Goal: Task Accomplishment & Management: Manage account settings

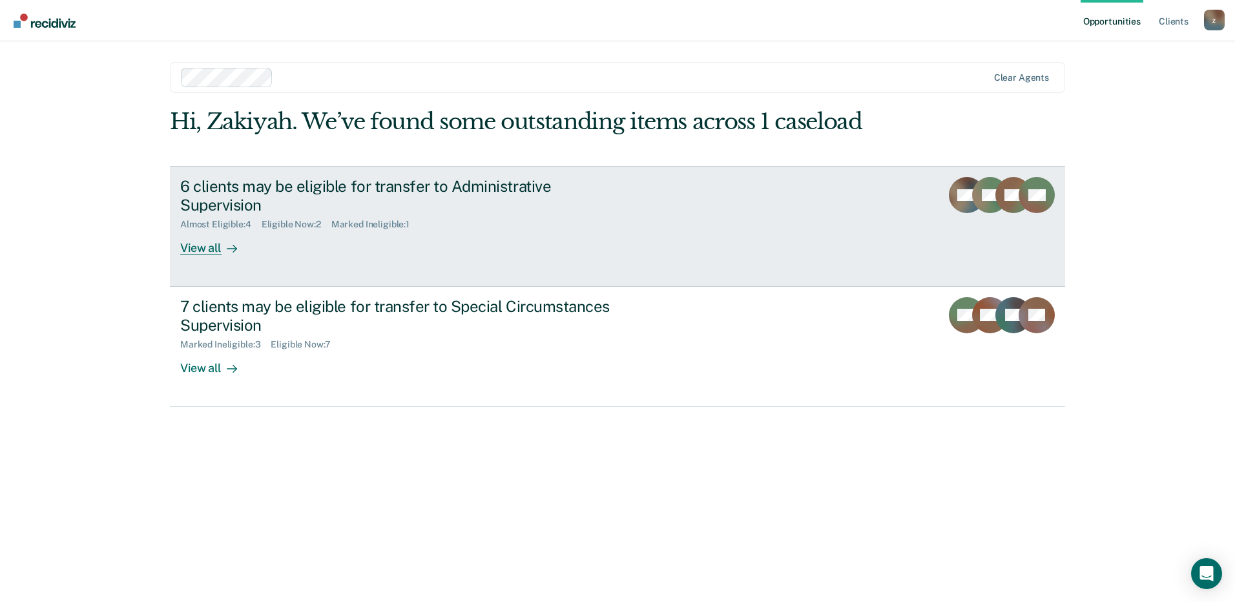
click at [216, 230] on div "View all" at bounding box center [216, 242] width 72 height 25
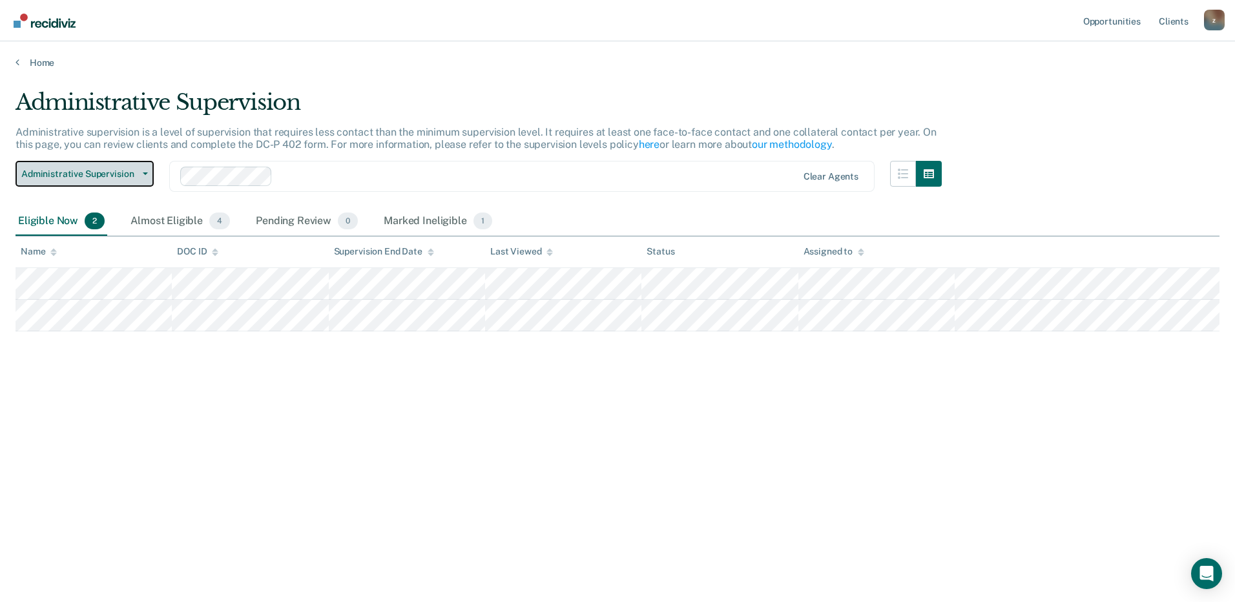
click at [152, 172] on button "Administrative Supervision" at bounding box center [85, 174] width 138 height 26
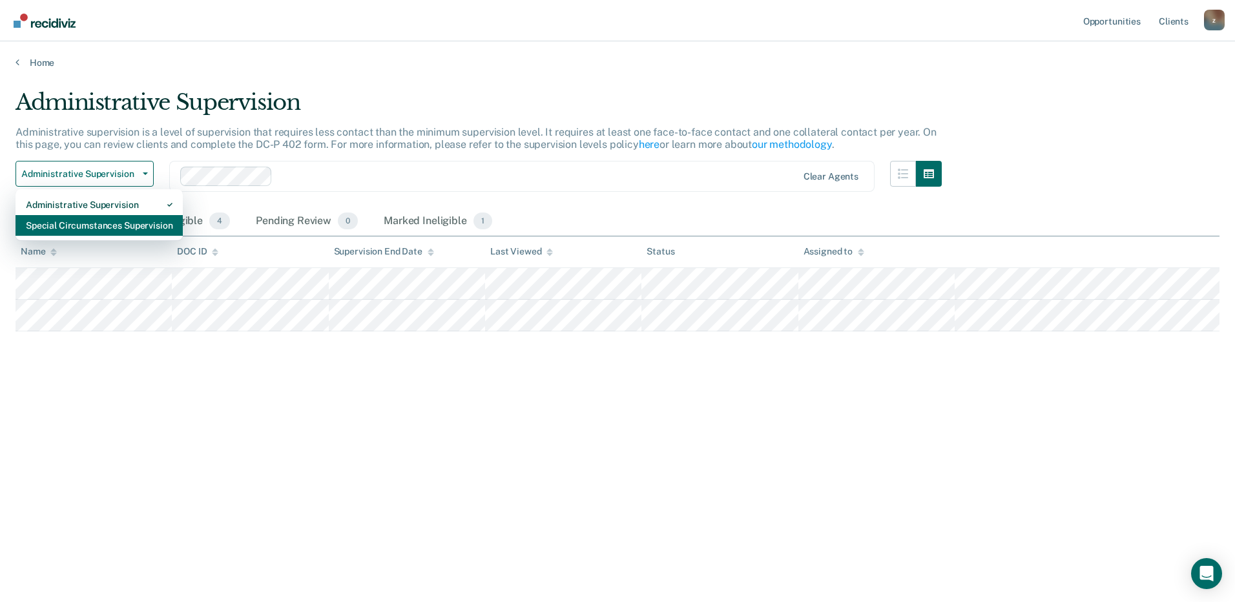
click at [142, 224] on div "Special Circumstances Supervision" at bounding box center [99, 225] width 147 height 21
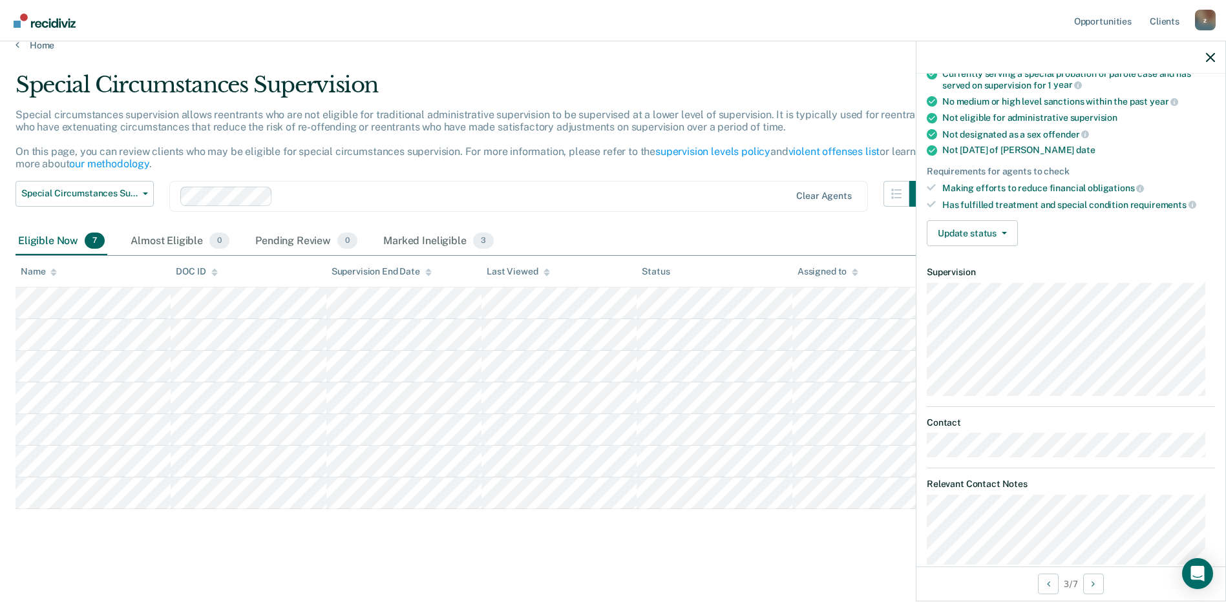
scroll to position [143, 0]
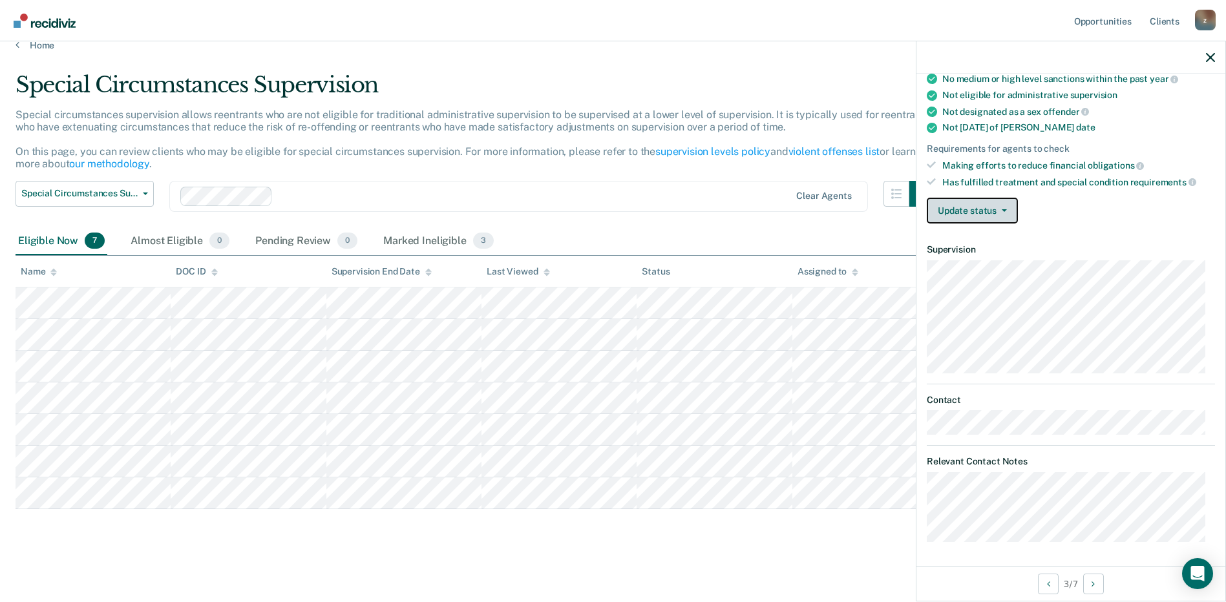
click at [1009, 207] on button "Update status" at bounding box center [971, 211] width 91 height 26
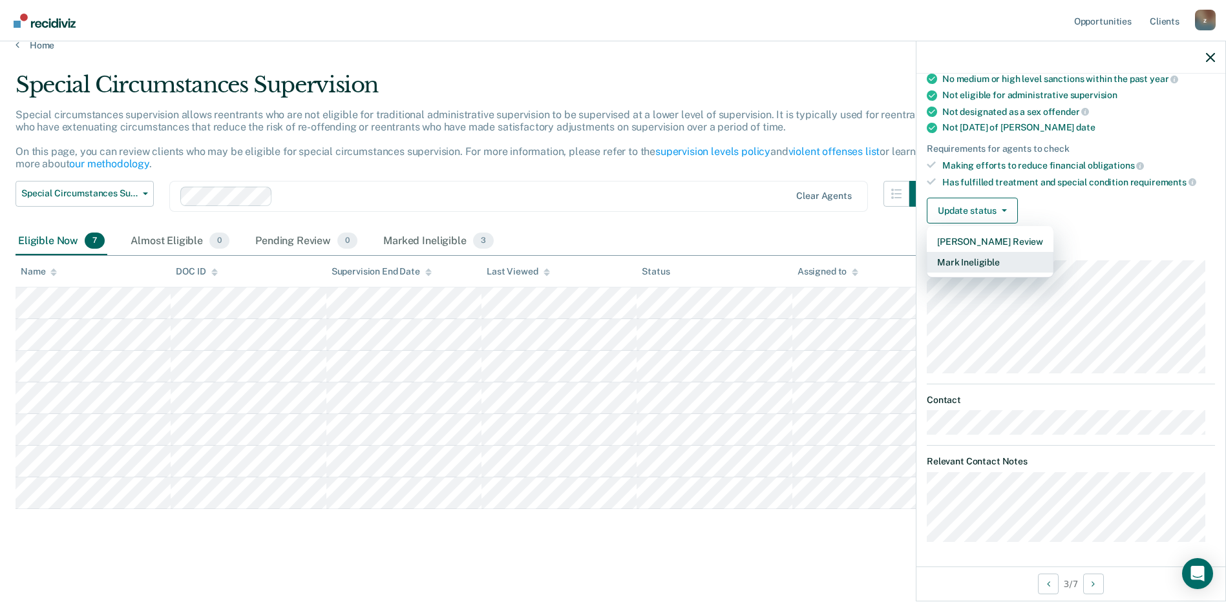
click at [1005, 258] on button "Mark Ineligible" at bounding box center [989, 262] width 127 height 21
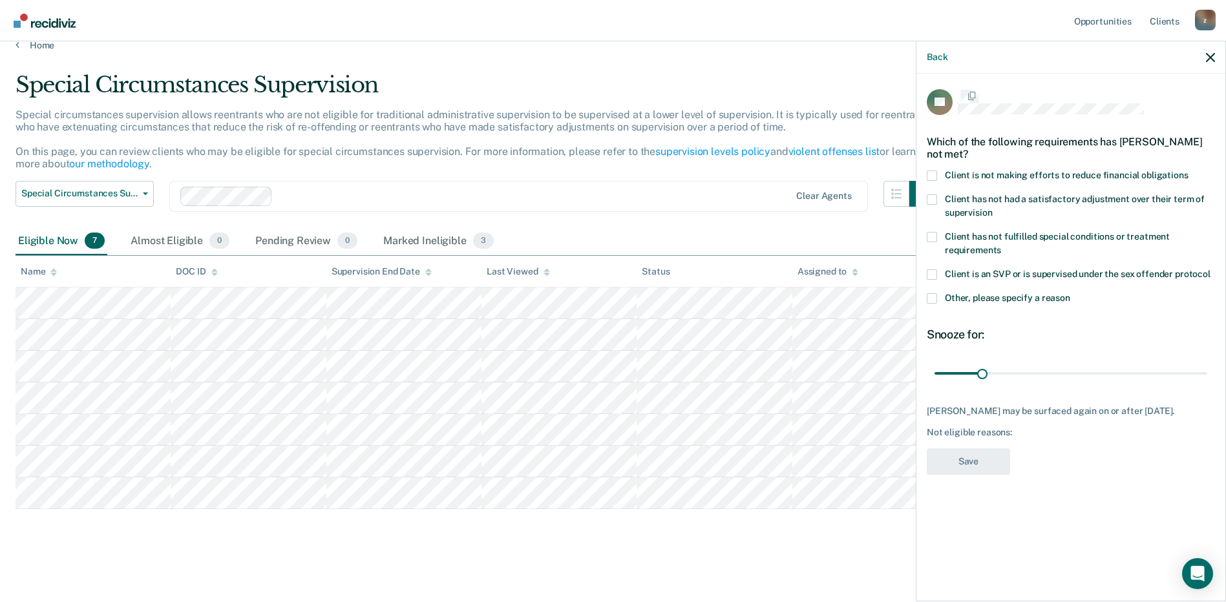
scroll to position [0, 0]
click at [932, 176] on span at bounding box center [931, 177] width 10 height 10
click at [1188, 172] on input "Client is not making efforts to reduce financial obligations" at bounding box center [1188, 172] width 0 height 0
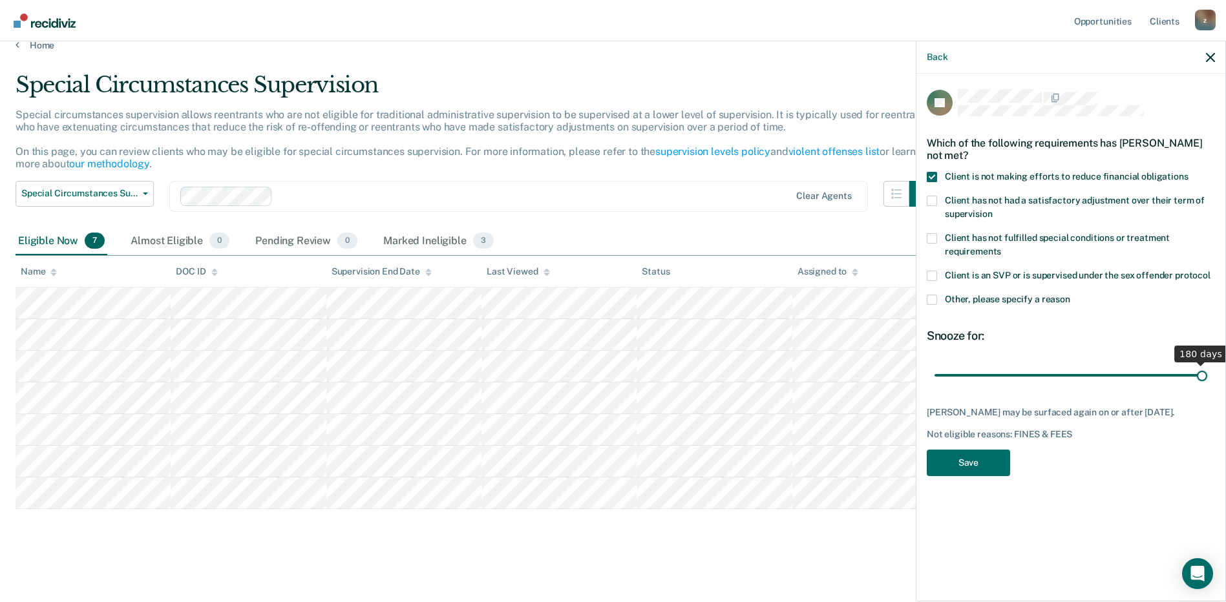
drag, startPoint x: 983, startPoint y: 371, endPoint x: 1237, endPoint y: 389, distance: 253.9
type input "180"
click at [1207, 386] on input "range" at bounding box center [1070, 375] width 273 height 23
click at [993, 458] on button "Save" at bounding box center [967, 463] width 83 height 26
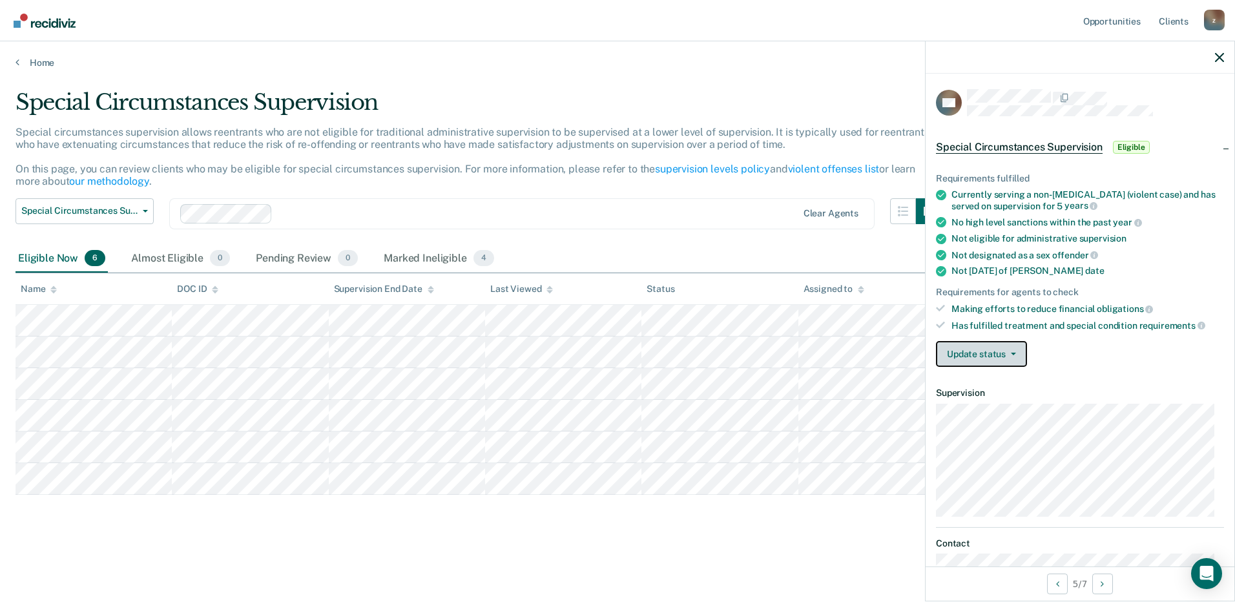
click at [1014, 353] on icon "button" at bounding box center [1013, 354] width 5 height 3
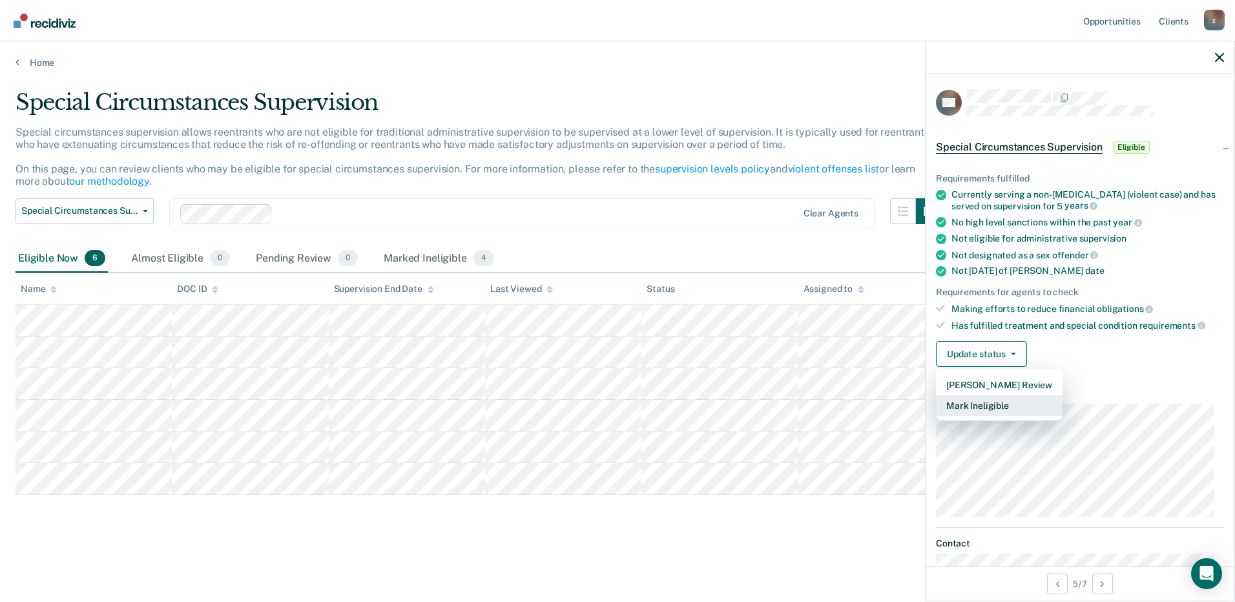
click at [987, 405] on button "Mark Ineligible" at bounding box center [999, 405] width 127 height 21
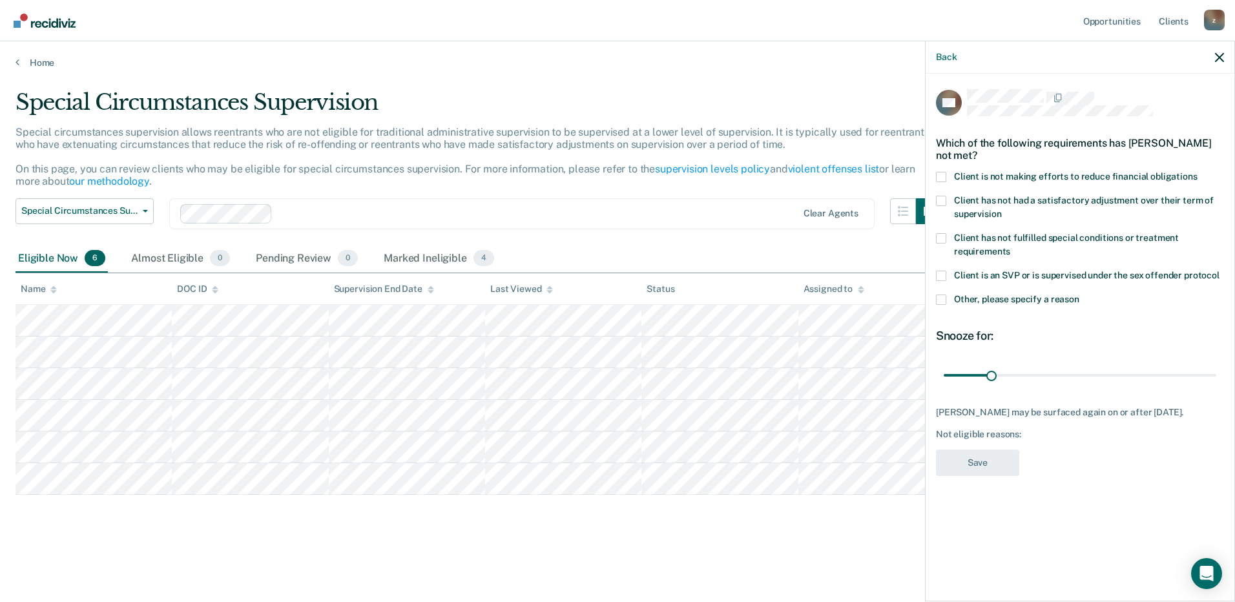
click at [945, 176] on span at bounding box center [941, 177] width 10 height 10
click at [1198, 172] on input "Client is not making efforts to reduce financial obligations" at bounding box center [1198, 172] width 0 height 0
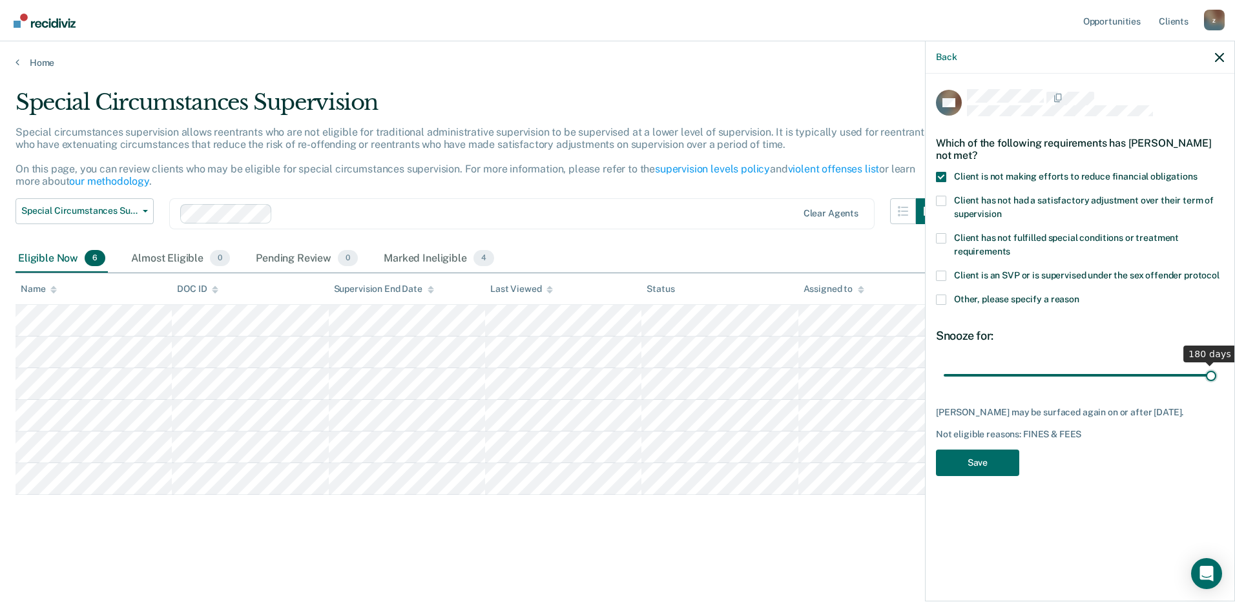
drag, startPoint x: 992, startPoint y: 373, endPoint x: 1237, endPoint y: 390, distance: 246.0
type input "180"
click at [1217, 386] on input "range" at bounding box center [1080, 375] width 273 height 23
click at [982, 461] on button "Save" at bounding box center [977, 463] width 83 height 26
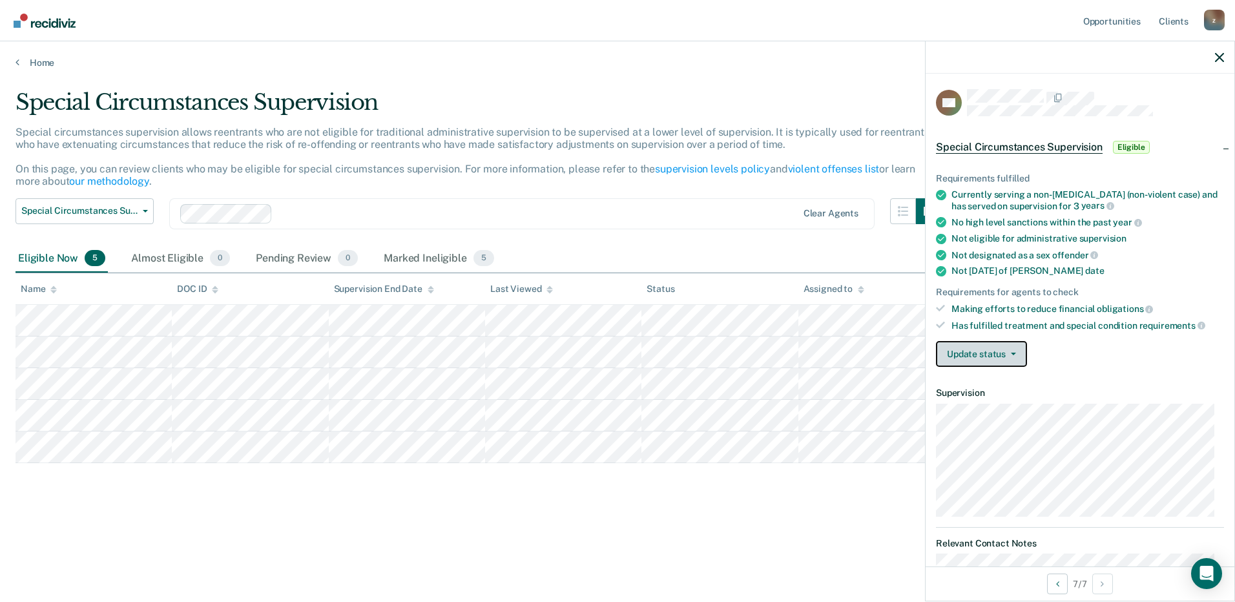
click at [1006, 355] on button "Update status" at bounding box center [981, 354] width 91 height 26
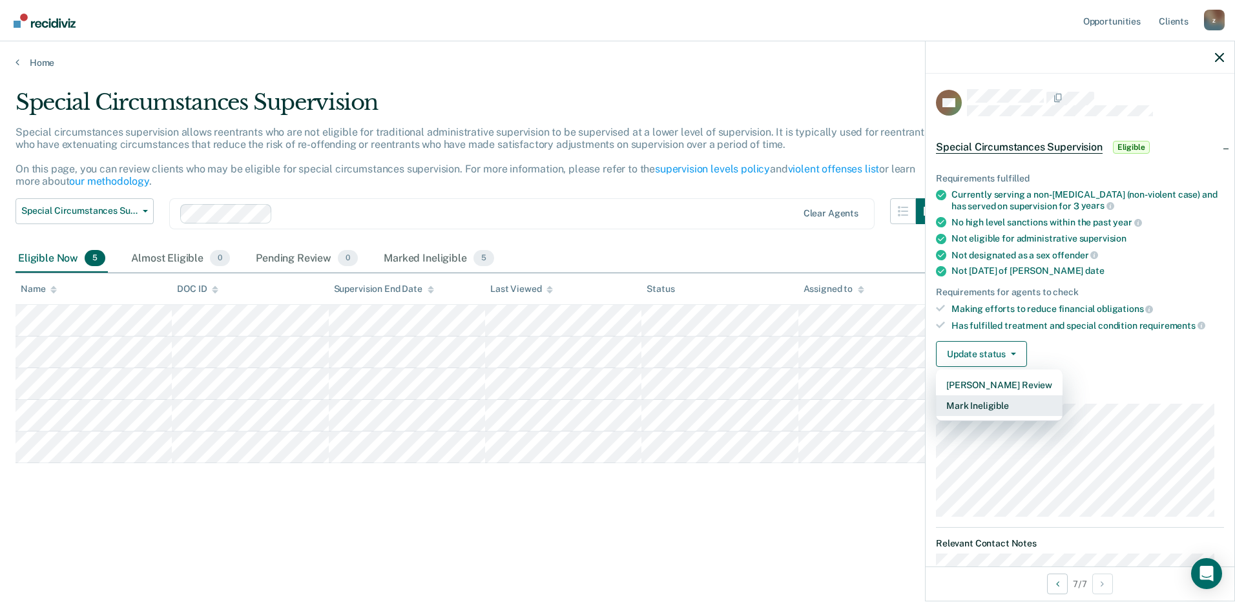
click at [976, 400] on button "Mark Ineligible" at bounding box center [999, 405] width 127 height 21
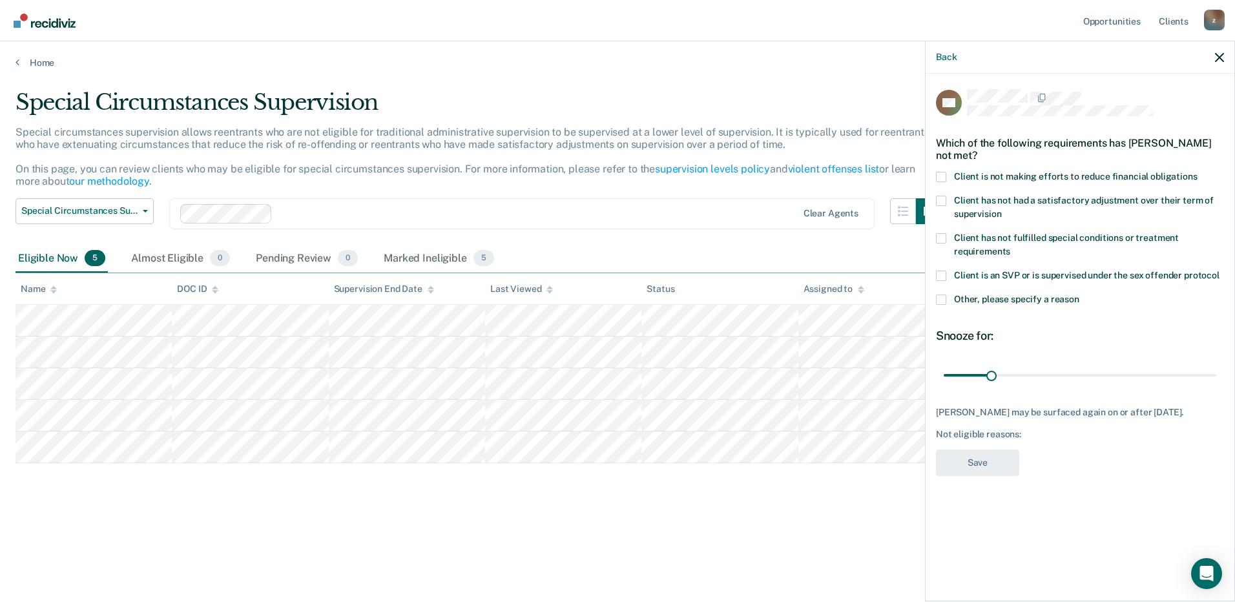
drag, startPoint x: 946, startPoint y: 175, endPoint x: 956, endPoint y: 182, distance: 11.5
click at [947, 176] on label "Client is not making efforts to reduce financial obligations" at bounding box center [1080, 179] width 288 height 14
click at [1198, 172] on input "Client is not making efforts to reduce financial obligations" at bounding box center [1198, 172] width 0 height 0
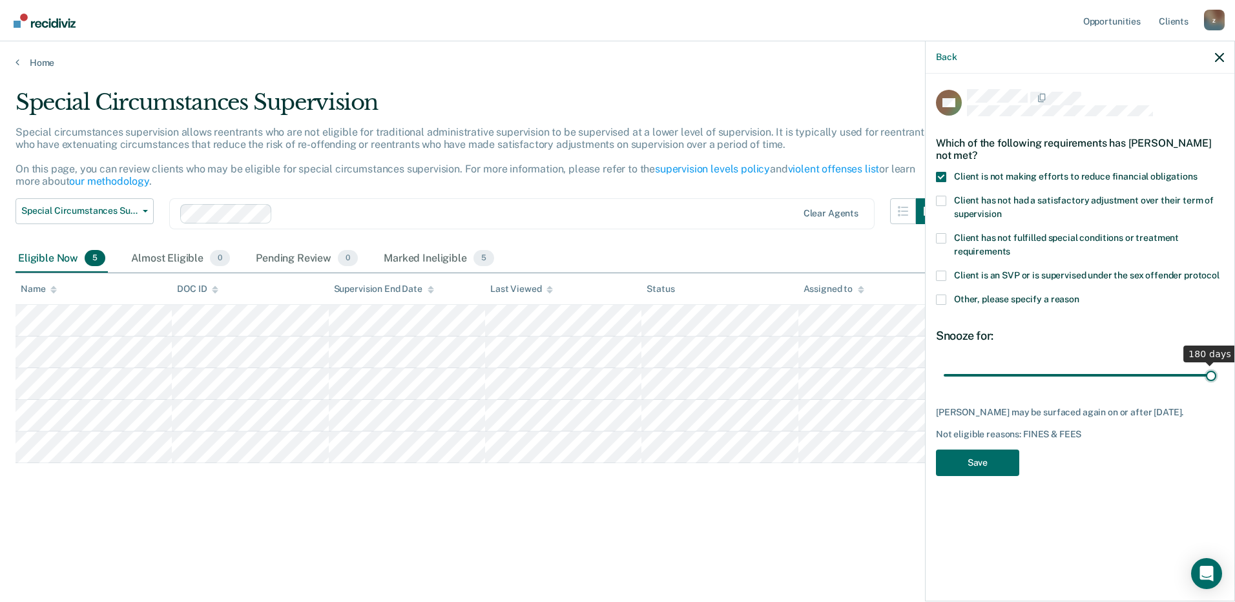
drag, startPoint x: 994, startPoint y: 371, endPoint x: 1237, endPoint y: 374, distance: 243.6
type input "180"
click at [1217, 374] on input "range" at bounding box center [1080, 375] width 273 height 23
click at [996, 462] on button "Save" at bounding box center [977, 463] width 83 height 26
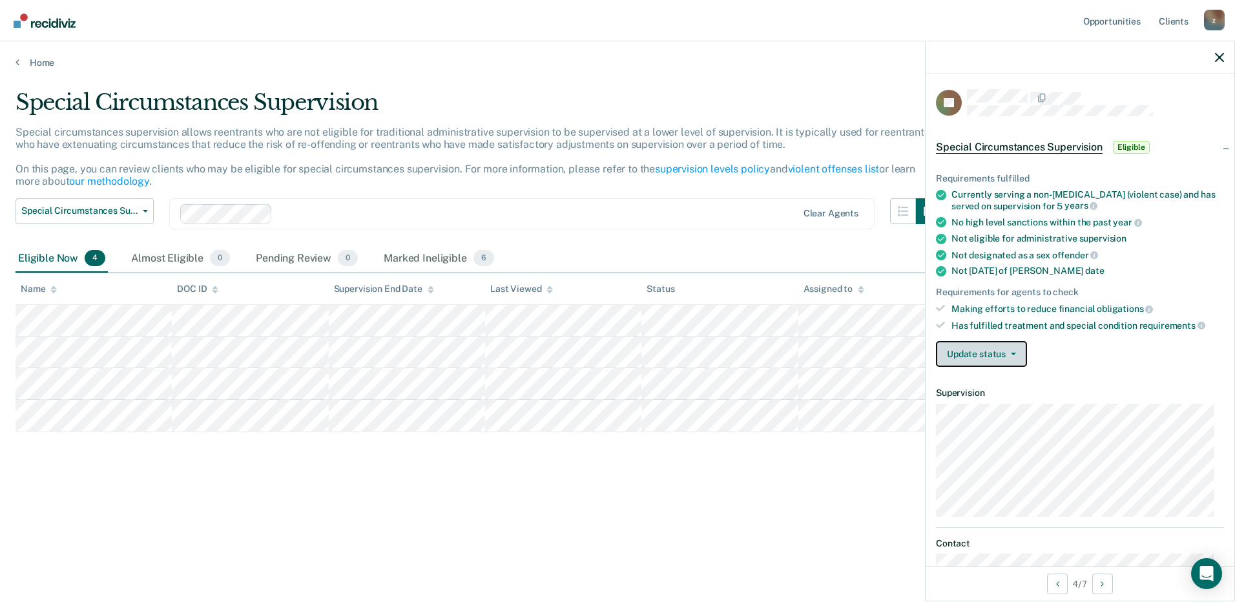
click at [1017, 352] on button "Update status" at bounding box center [981, 354] width 91 height 26
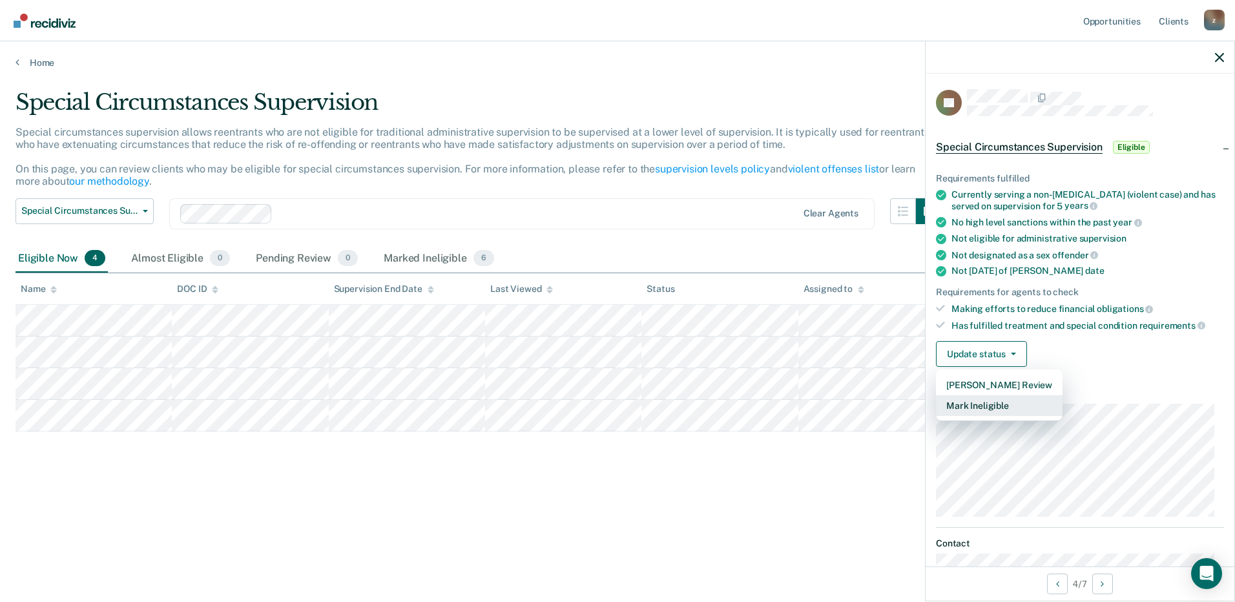
click at [1021, 402] on button "Mark Ineligible" at bounding box center [999, 405] width 127 height 21
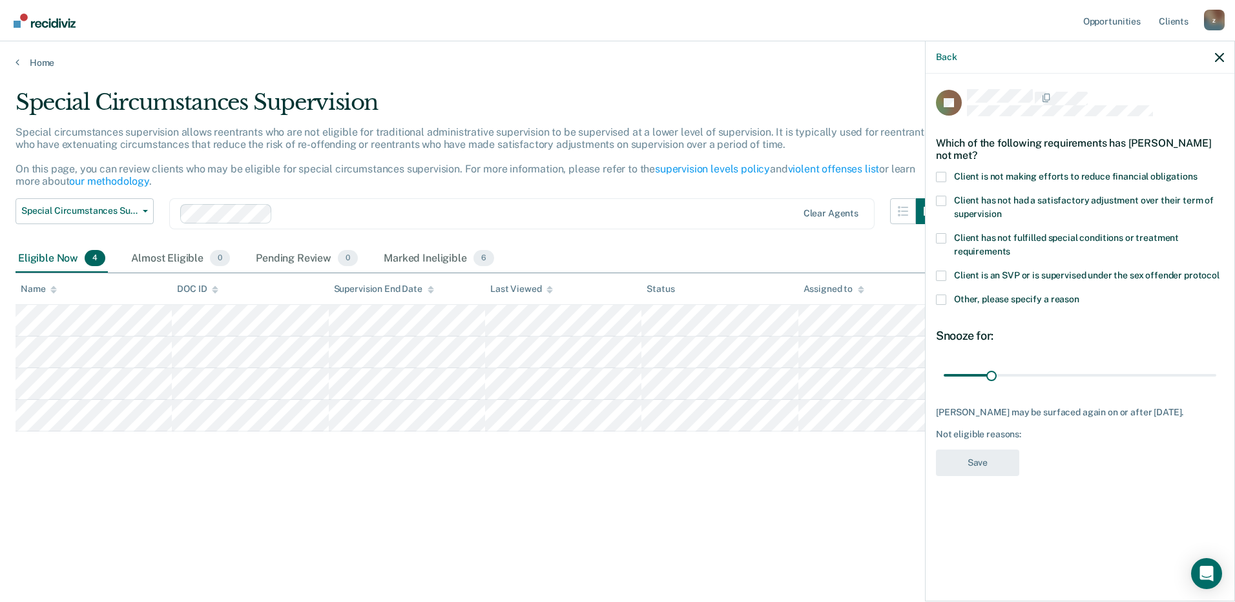
click at [942, 238] on span at bounding box center [941, 238] width 10 height 10
click at [1010, 247] on input "Client has not fulfilled special conditions or treatment requirements" at bounding box center [1010, 247] width 0 height 0
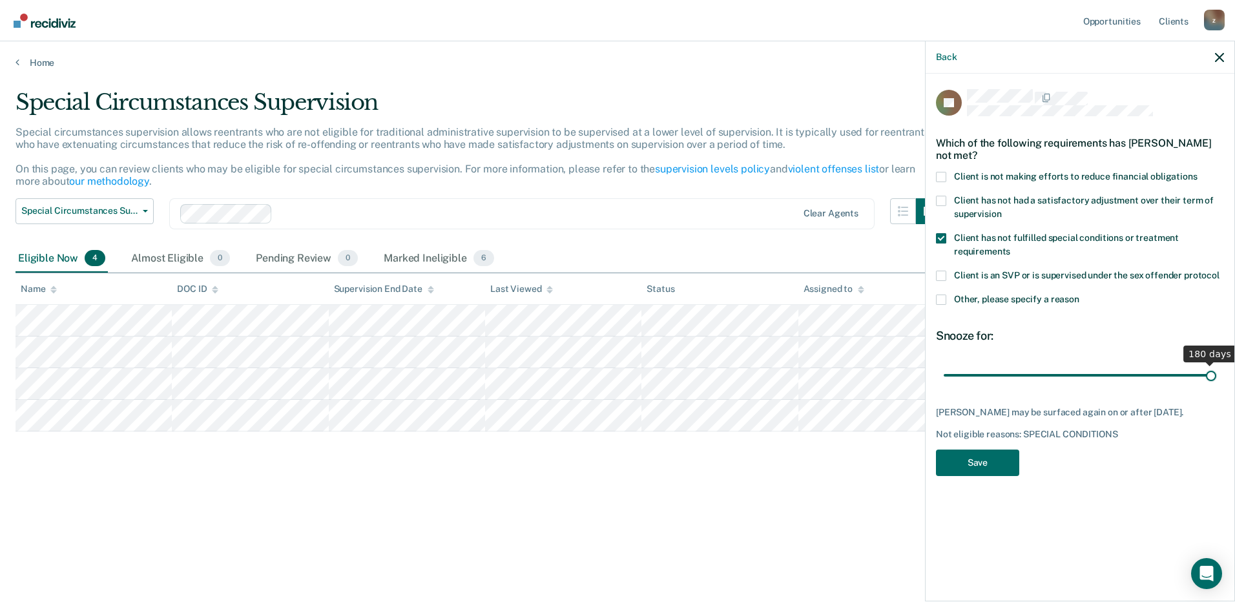
drag, startPoint x: 993, startPoint y: 378, endPoint x: 1237, endPoint y: 384, distance: 244.3
type input "180"
click at [1217, 384] on input "range" at bounding box center [1080, 375] width 273 height 23
click at [1003, 464] on button "Save" at bounding box center [977, 463] width 83 height 26
